Goal: Transaction & Acquisition: Book appointment/travel/reservation

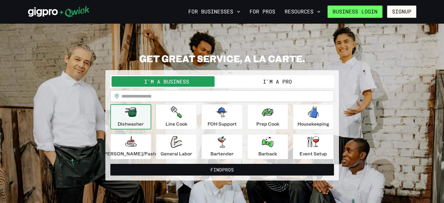
click at [373, 9] on link "Business Login" at bounding box center [355, 12] width 55 height 12
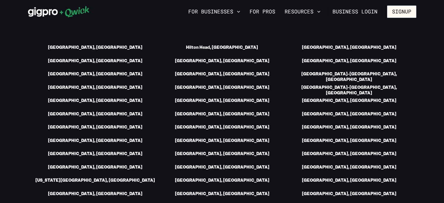
scroll to position [847, 0]
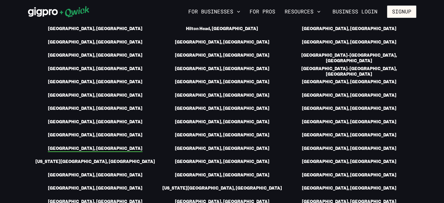
click at [96, 146] on link "[GEOGRAPHIC_DATA], [GEOGRAPHIC_DATA]" at bounding box center [95, 149] width 95 height 6
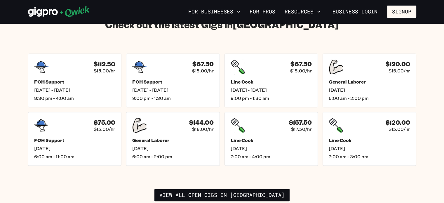
scroll to position [847, 0]
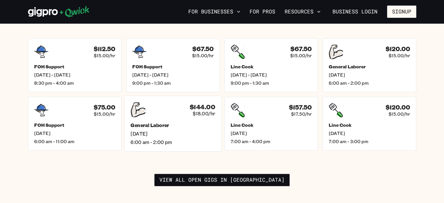
click at [181, 113] on div "$144.00 $18.00/hr General Laborer [DATE] 6:00 am - 2:00 pm" at bounding box center [172, 124] width 97 height 56
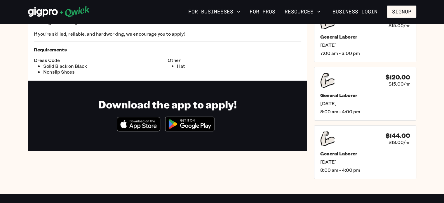
scroll to position [117, 0]
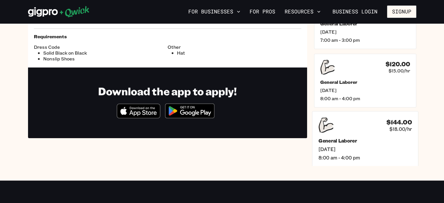
click at [366, 134] on div "$144.00 $18.00/hr General Laborer [DATE] 8:00 am - 4:00 pm" at bounding box center [365, 139] width 106 height 56
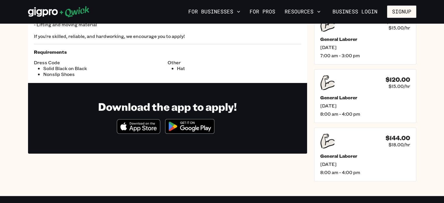
scroll to position [88, 0]
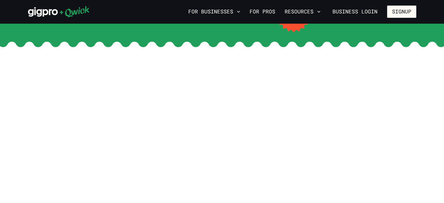
scroll to position [847, 0]
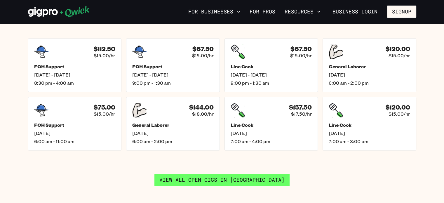
click at [227, 174] on link "View all open gigs in [GEOGRAPHIC_DATA]" at bounding box center [221, 180] width 135 height 12
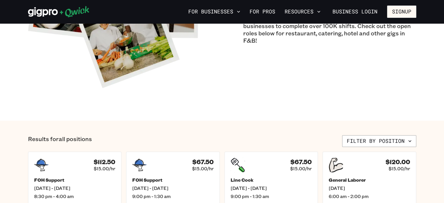
scroll to position [88, 0]
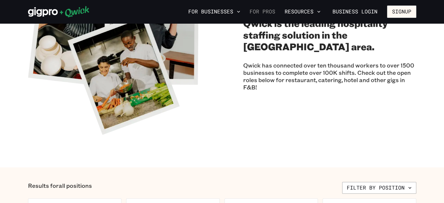
click at [255, 11] on link "For Pros" at bounding box center [262, 12] width 30 height 10
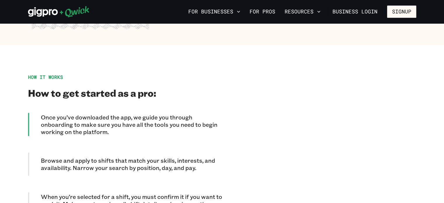
scroll to position [438, 0]
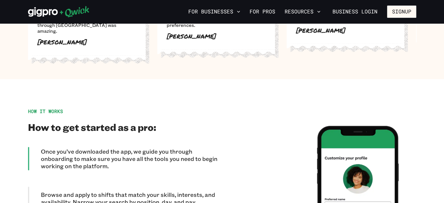
click at [48, 11] on icon at bounding box center [43, 12] width 30 height 10
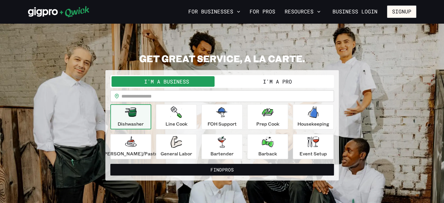
click at [278, 85] on button "I'm a Pro" at bounding box center [277, 81] width 111 height 11
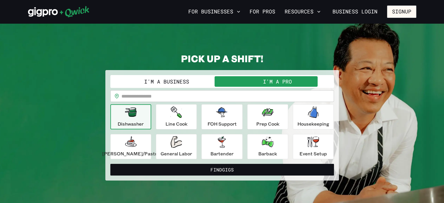
click at [139, 118] on div "Dishwasher" at bounding box center [131, 116] width 26 height 21
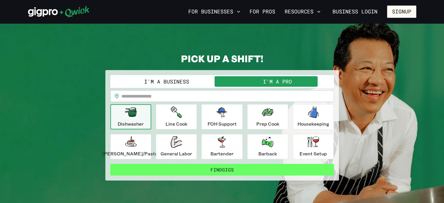
click at [214, 170] on button "Find Gigs" at bounding box center [222, 170] width 224 height 12
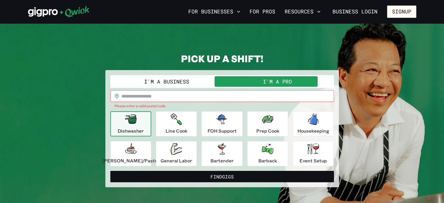
click at [139, 97] on input "text" at bounding box center [227, 96] width 213 height 12
type input "*****"
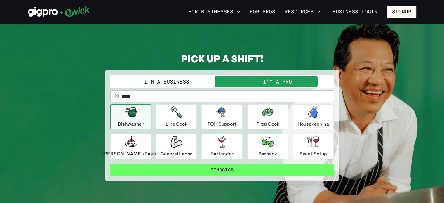
click at [208, 167] on button "Find Gigs" at bounding box center [222, 170] width 224 height 12
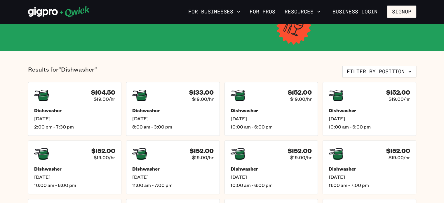
scroll to position [88, 0]
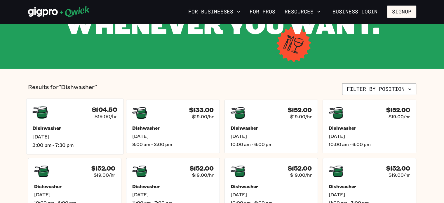
click at [72, 119] on div "$104.50 $19.00/hr" at bounding box center [74, 112] width 85 height 15
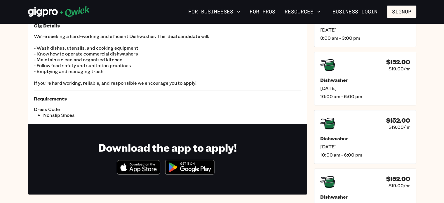
scroll to position [58, 0]
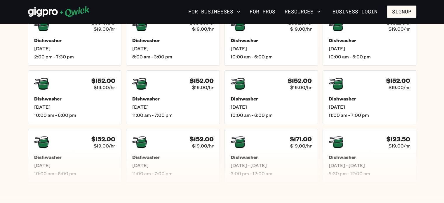
scroll to position [204, 0]
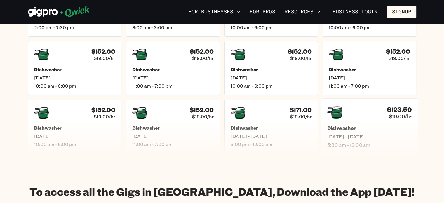
click at [368, 122] on div "$123.50 $19.00/hr Dishwasher [DATE] - [DATE] 5:30 pm - 12:00 am" at bounding box center [369, 126] width 97 height 56
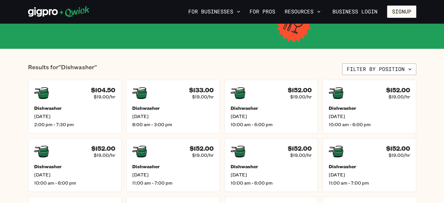
scroll to position [117, 0]
